Goal: Find specific page/section: Find specific page/section

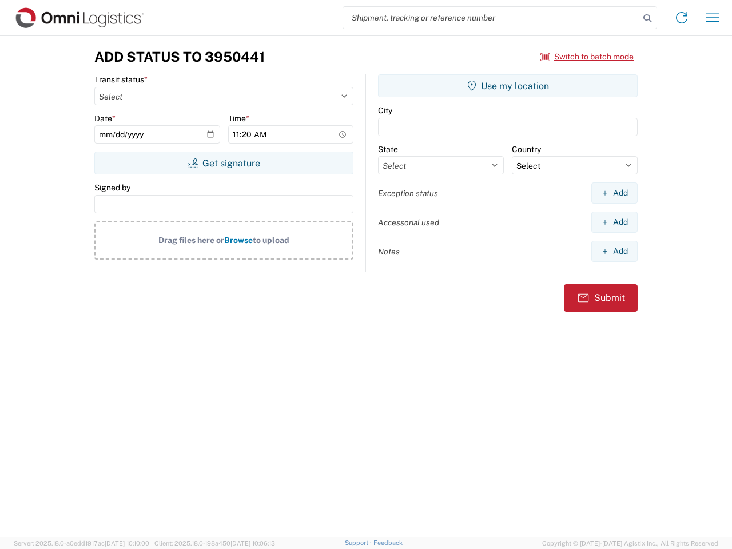
click at [491, 18] on input "search" at bounding box center [491, 18] width 296 height 22
click at [647, 18] on icon at bounding box center [647, 18] width 16 height 16
click at [682, 18] on icon at bounding box center [682, 18] width 18 height 18
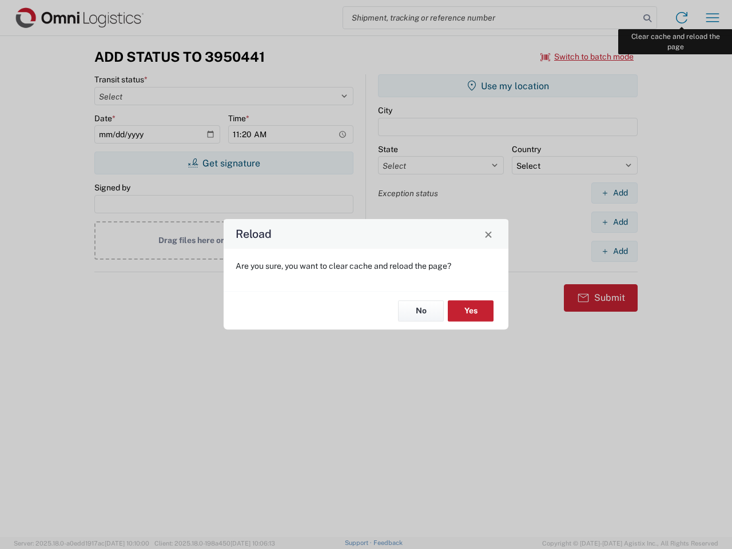
click at [713, 18] on div "Reload Are you sure, you want to clear cache and reload the page? No Yes" at bounding box center [366, 274] width 732 height 549
click at [587, 57] on div "Reload Are you sure, you want to clear cache and reload the page? No Yes" at bounding box center [366, 274] width 732 height 549
click at [224, 163] on div "Reload Are you sure, you want to clear cache and reload the page? No Yes" at bounding box center [366, 274] width 732 height 549
click at [508, 86] on div "Reload Are you sure, you want to clear cache and reload the page? No Yes" at bounding box center [366, 274] width 732 height 549
click at [614, 193] on div "Reload Are you sure, you want to clear cache and reload the page? No Yes" at bounding box center [366, 274] width 732 height 549
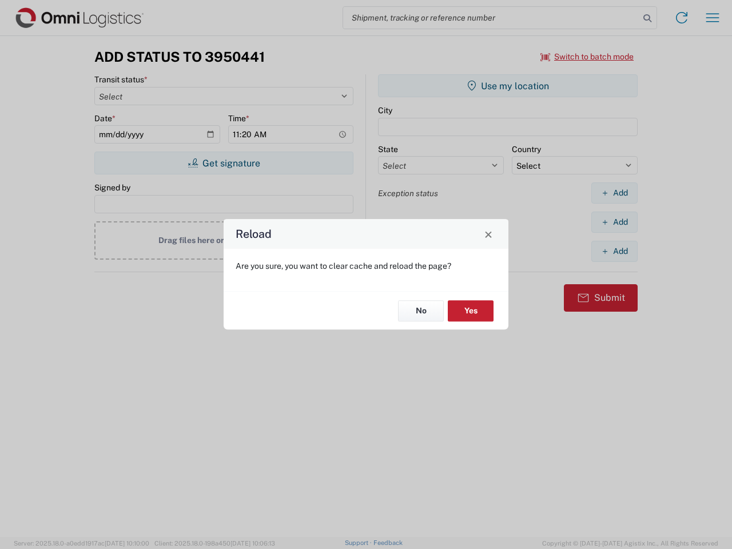
click at [614, 222] on div "Reload Are you sure, you want to clear cache and reload the page? No Yes" at bounding box center [366, 274] width 732 height 549
click at [614, 251] on div "Reload Are you sure, you want to clear cache and reload the page? No Yes" at bounding box center [366, 274] width 732 height 549
